Goal: Find specific page/section: Find specific page/section

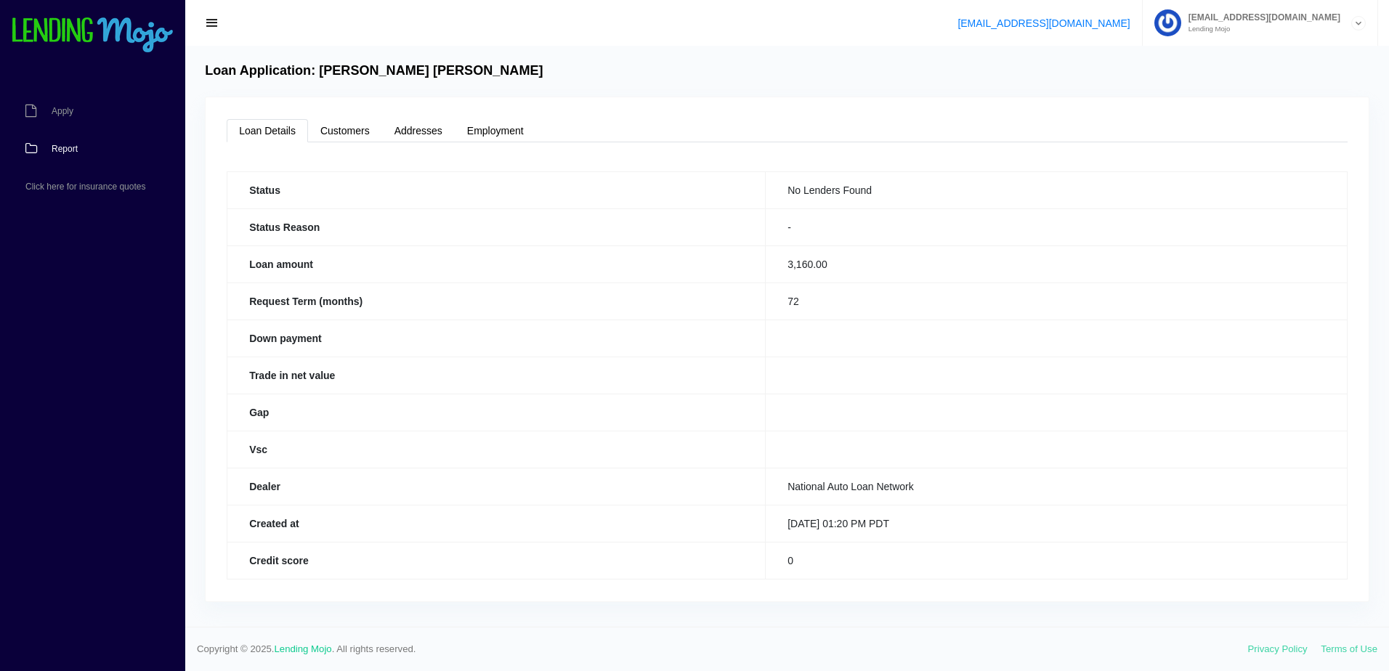
click at [65, 147] on span "Report" at bounding box center [65, 149] width 26 height 9
